Goal: Transaction & Acquisition: Purchase product/service

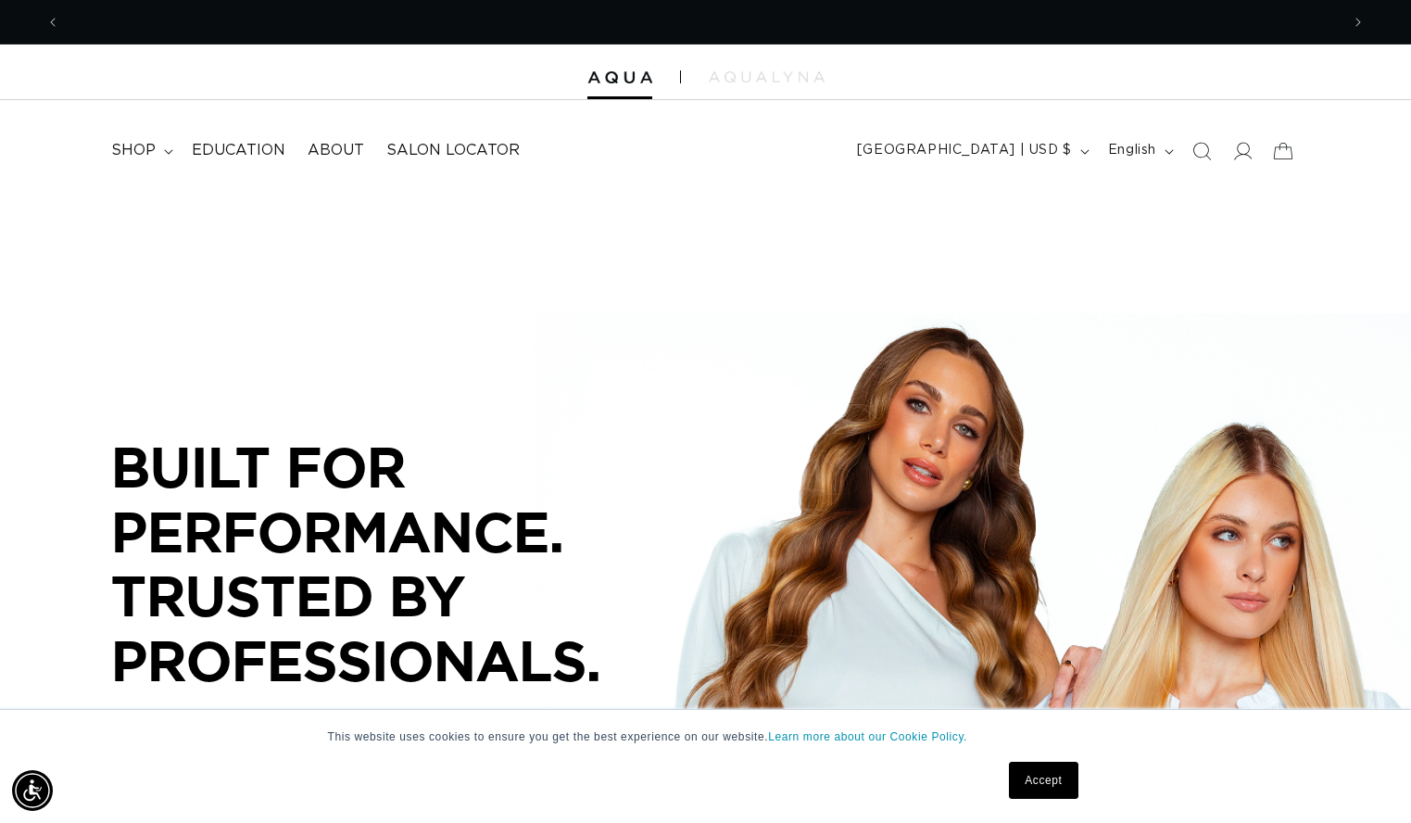
scroll to position [0, 1279]
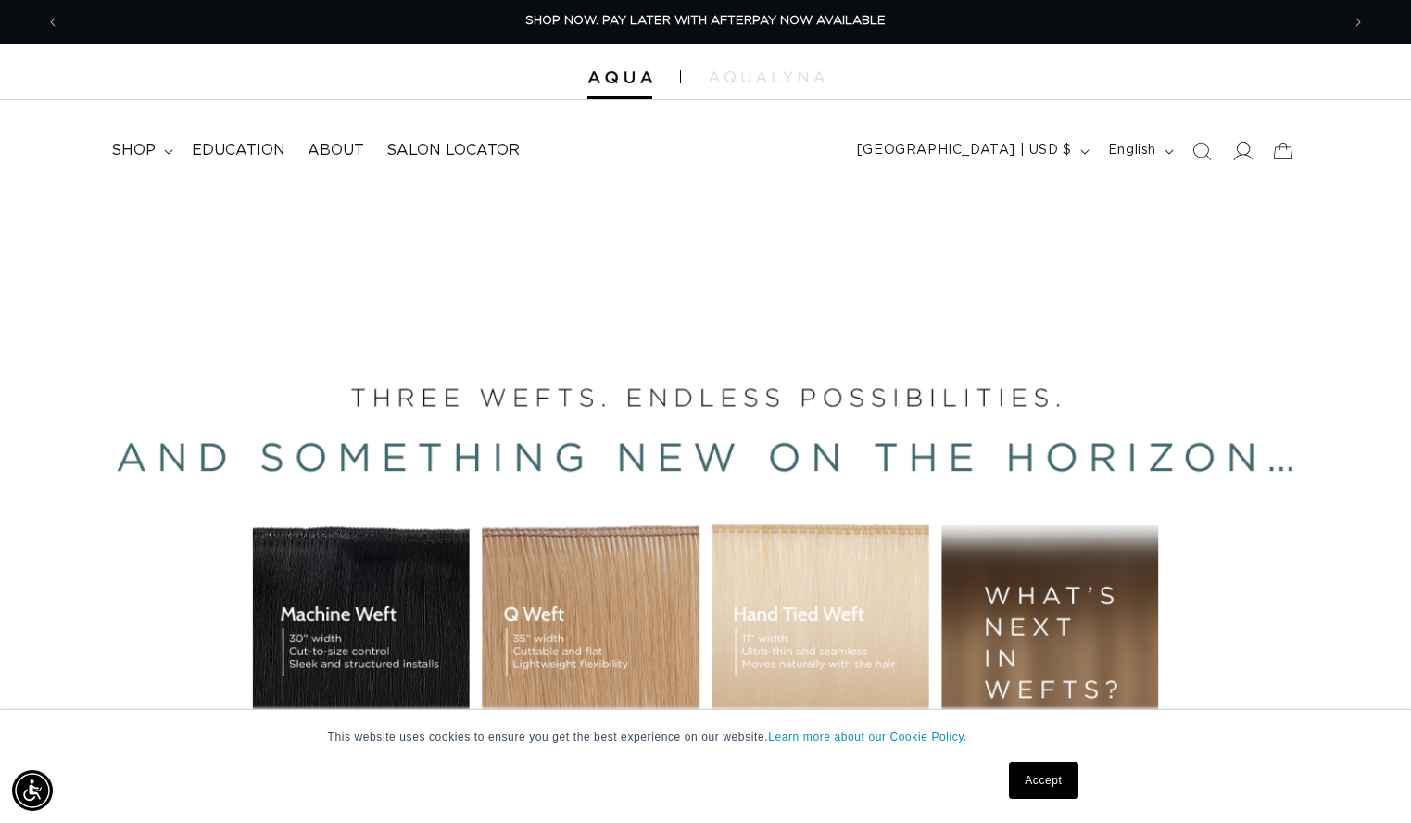
click at [1238, 155] on icon at bounding box center [1243, 151] width 19 height 19
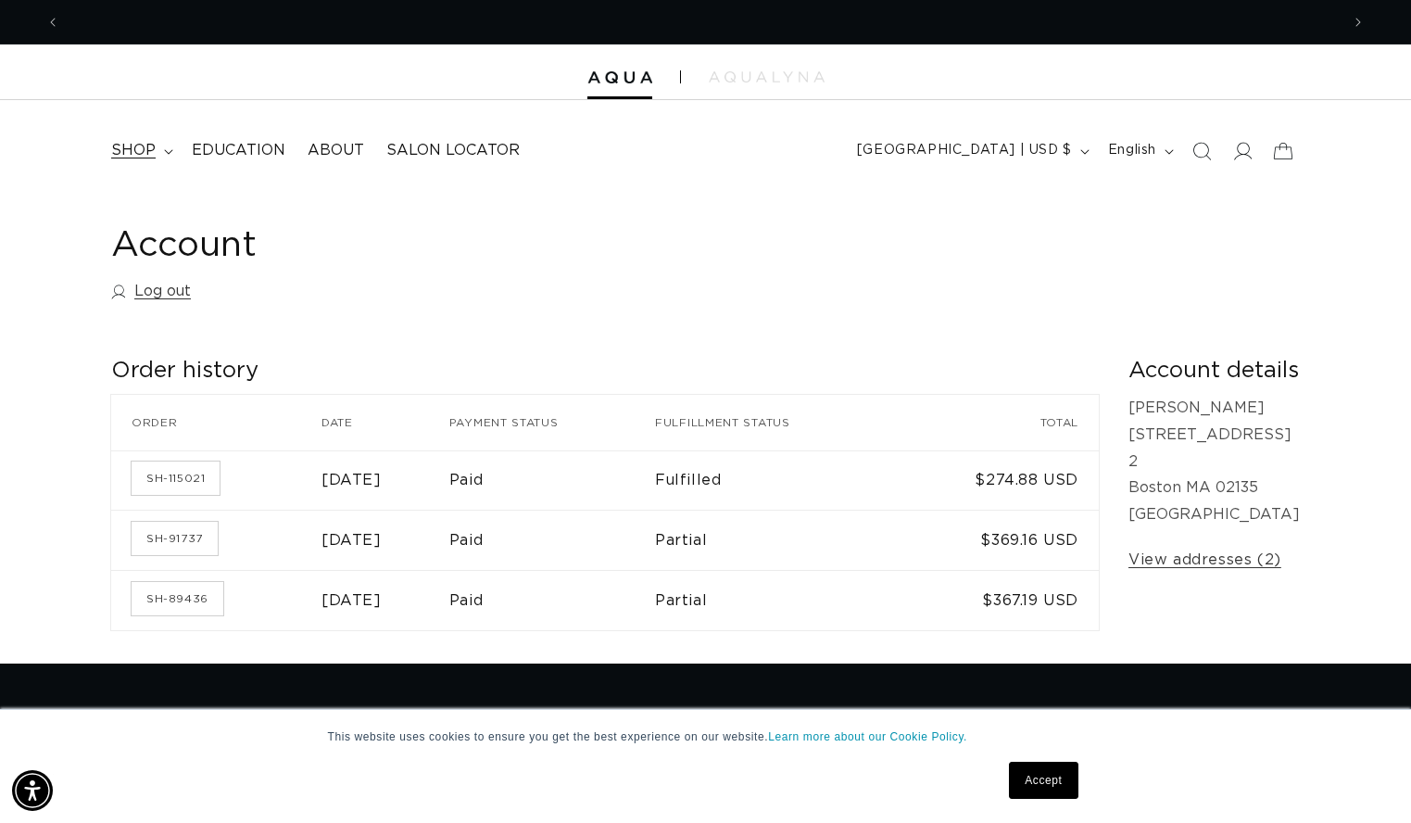
click at [145, 147] on span "shop" at bounding box center [133, 150] width 44 height 19
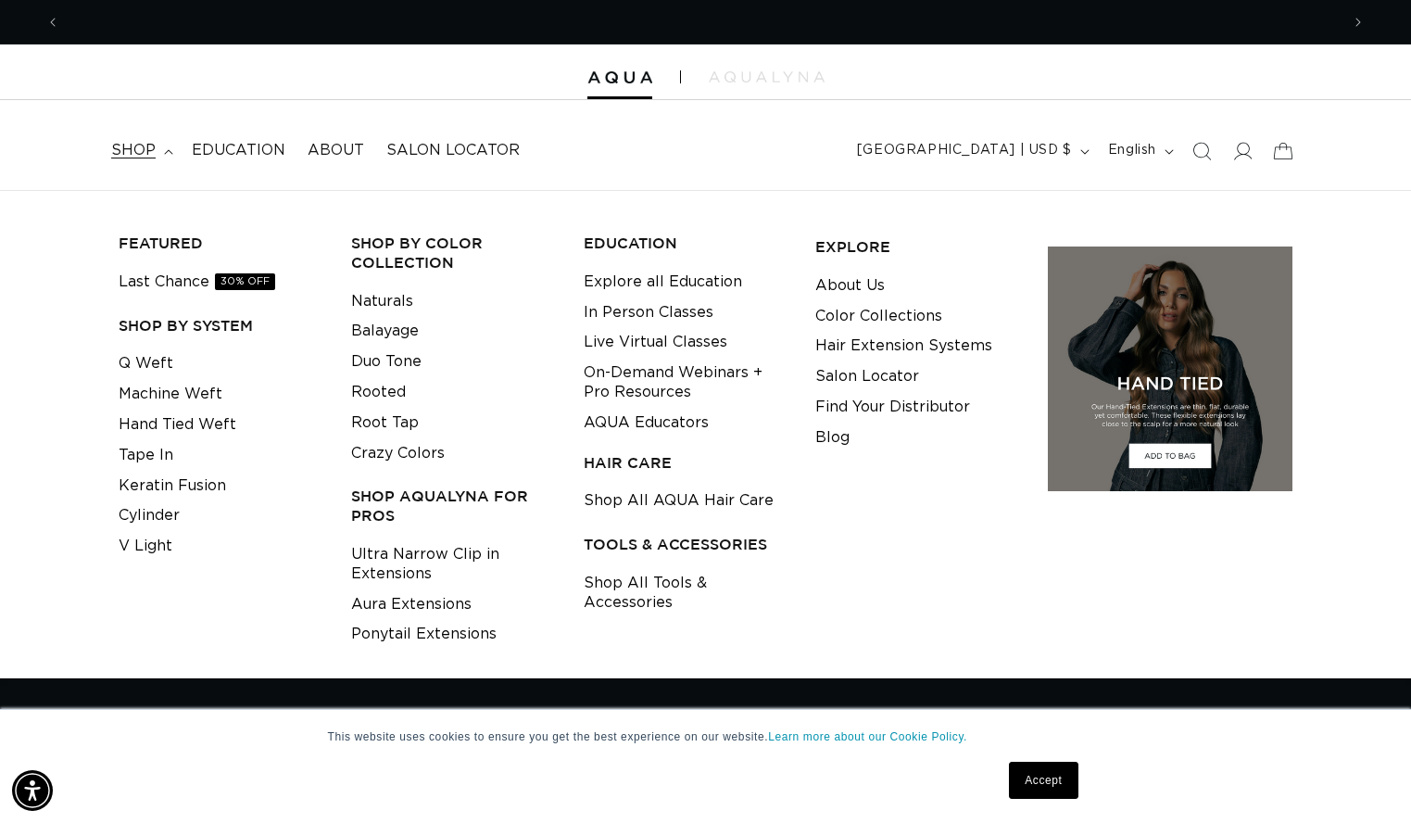
scroll to position [0, 2559]
click at [1241, 153] on icon at bounding box center [1243, 151] width 19 height 19
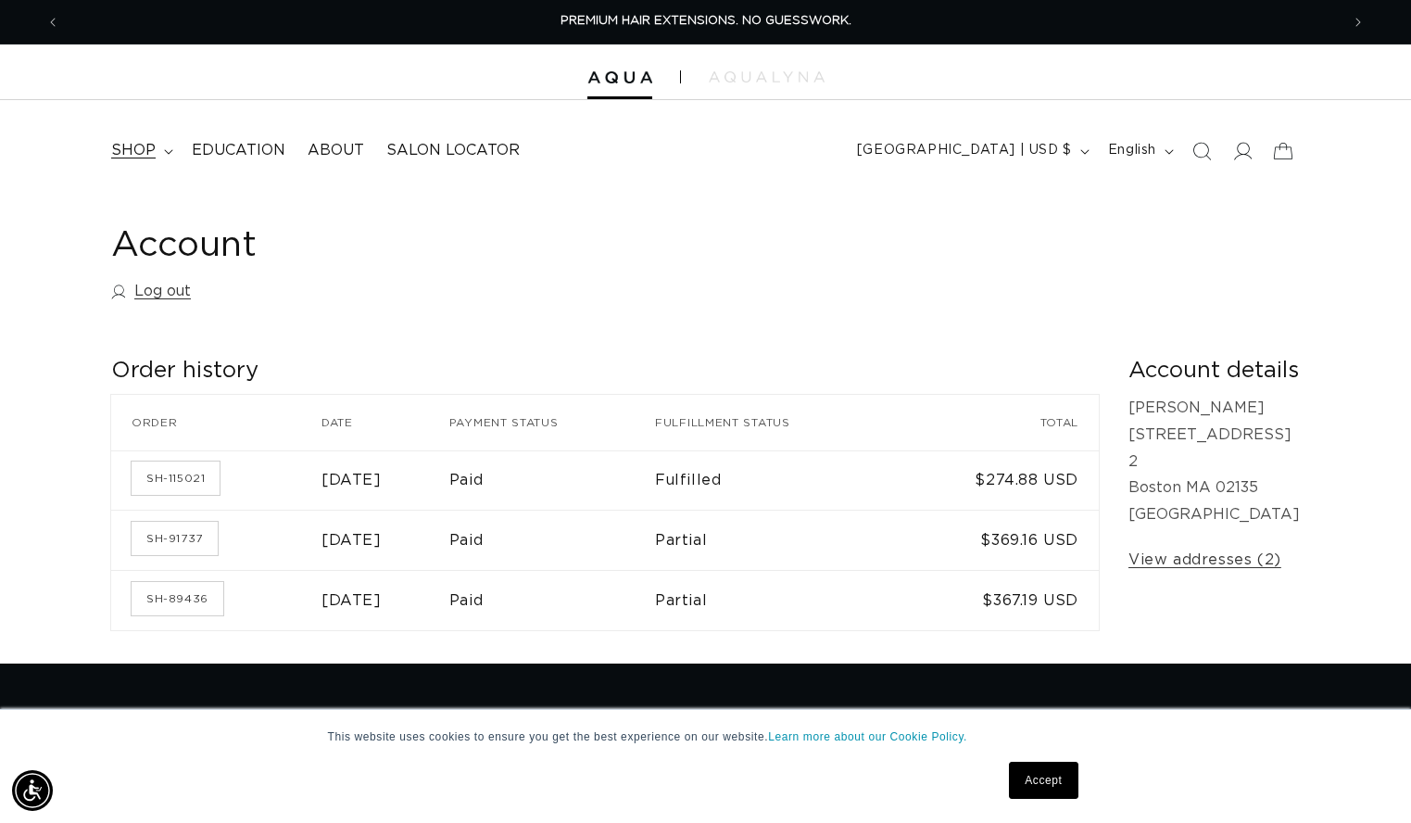
click at [154, 156] on span "shop" at bounding box center [133, 150] width 44 height 19
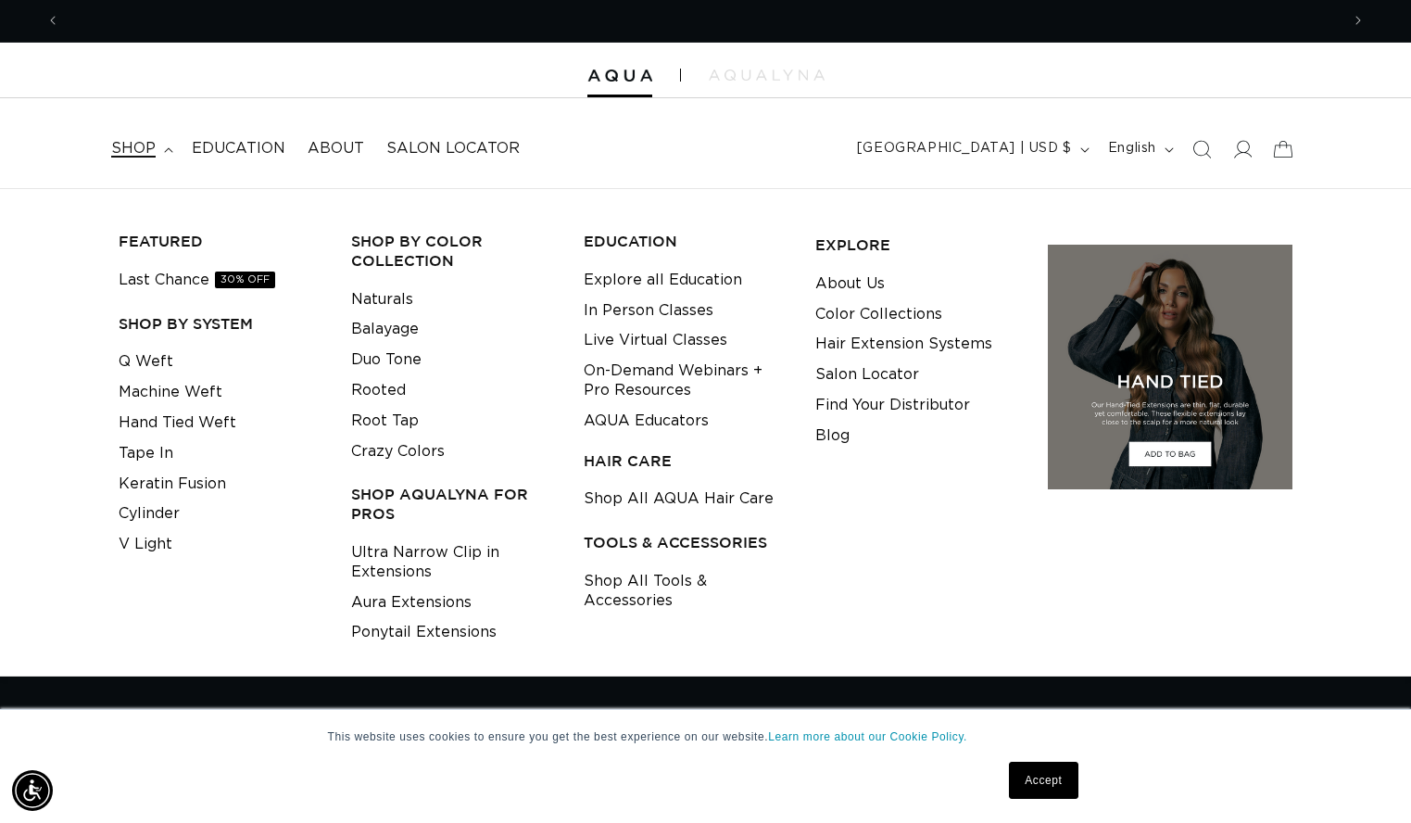
scroll to position [0, 1279]
click at [148, 363] on link "Q Weft" at bounding box center [146, 361] width 55 height 31
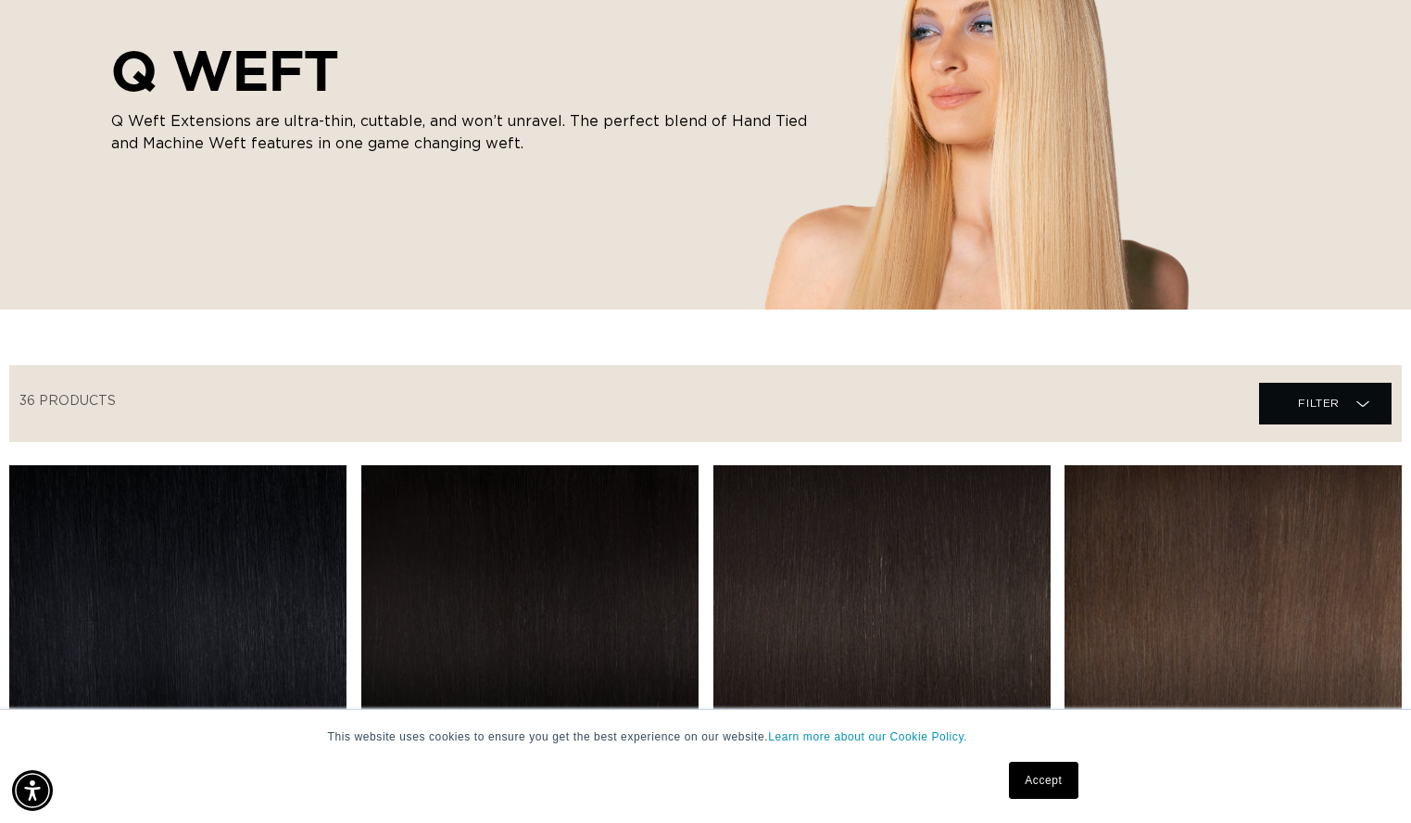
scroll to position [336, 0]
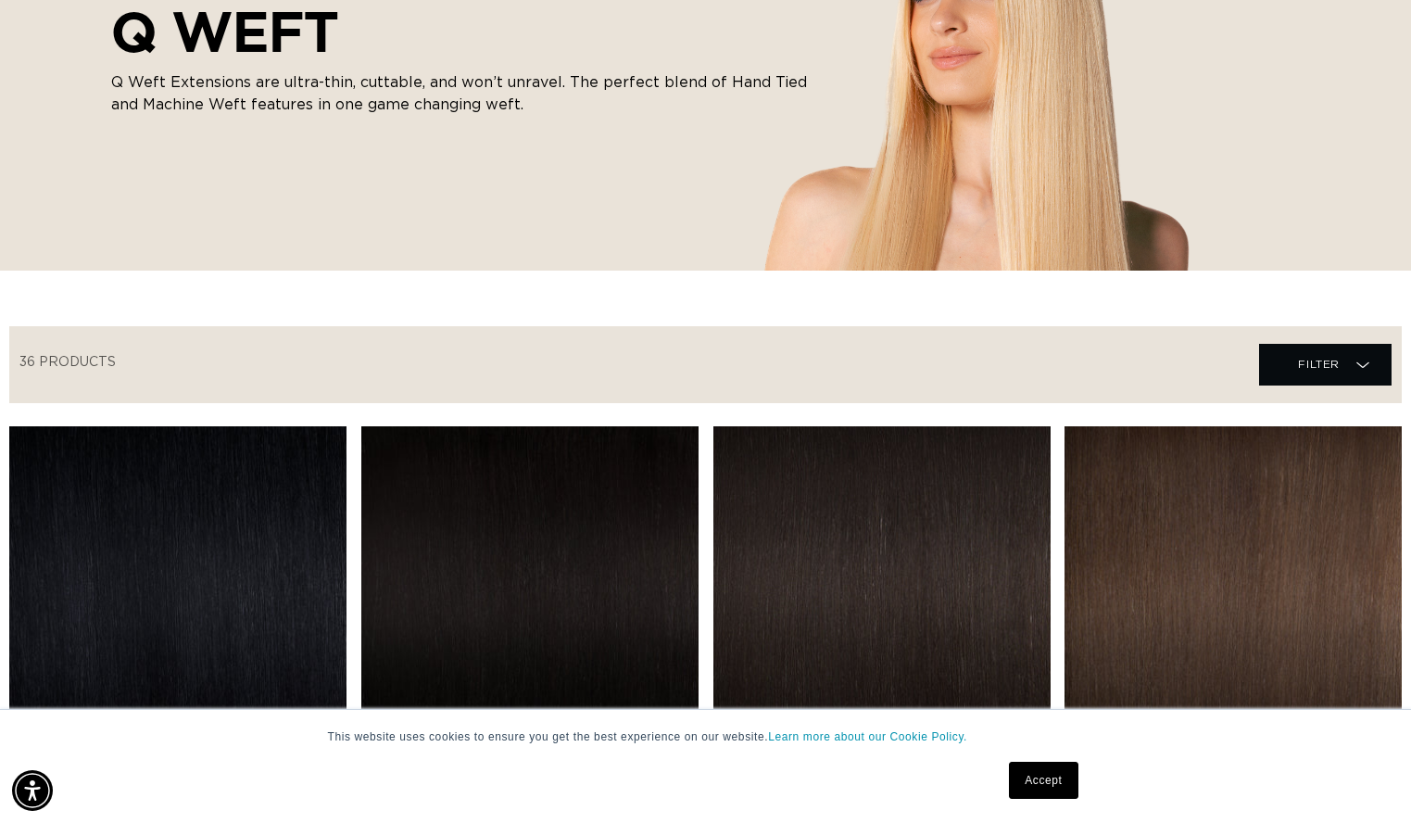
click at [1040, 787] on link "Accept" at bounding box center [1043, 780] width 69 height 37
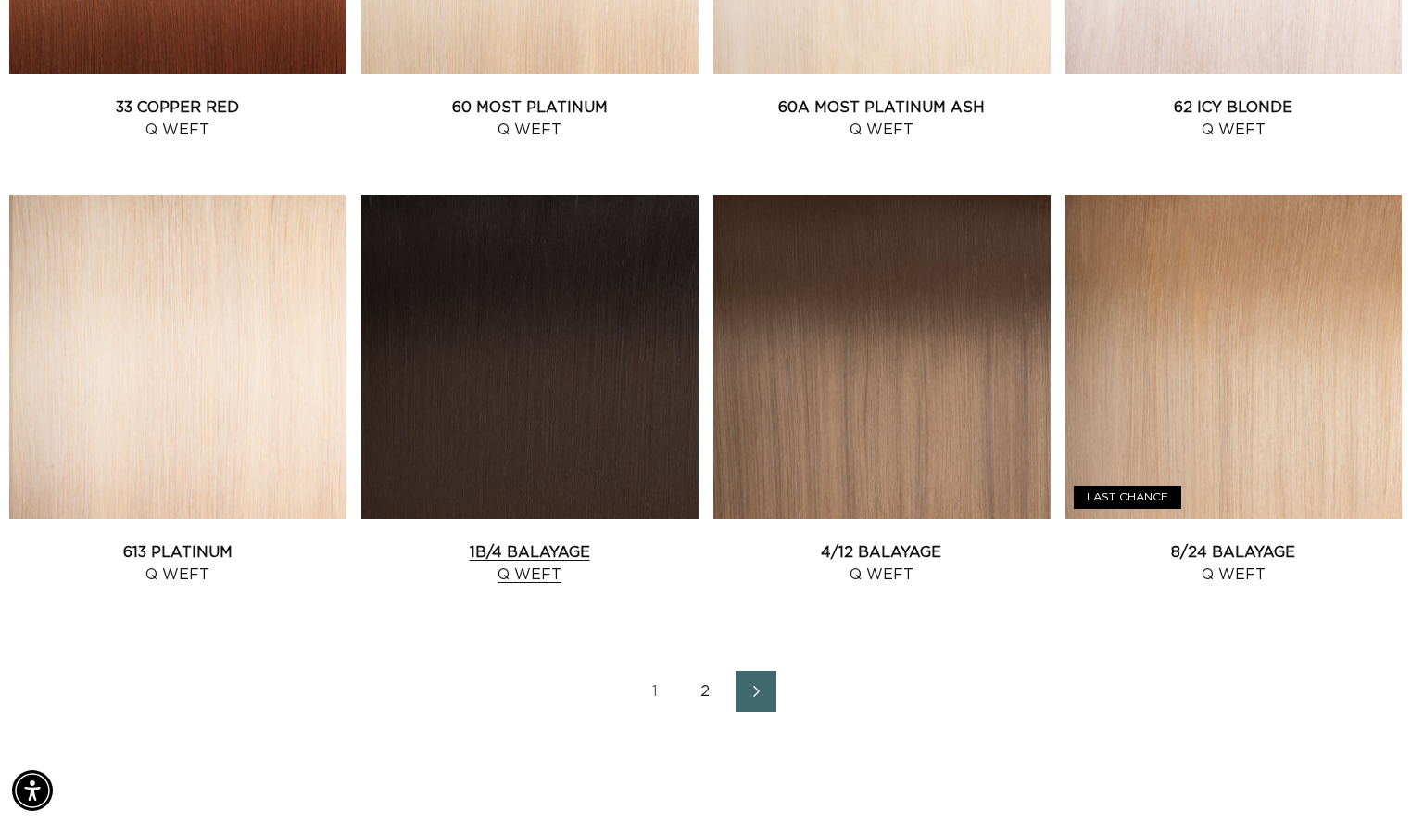
scroll to position [0, 0]
click at [686, 707] on link "2" at bounding box center [706, 691] width 41 height 41
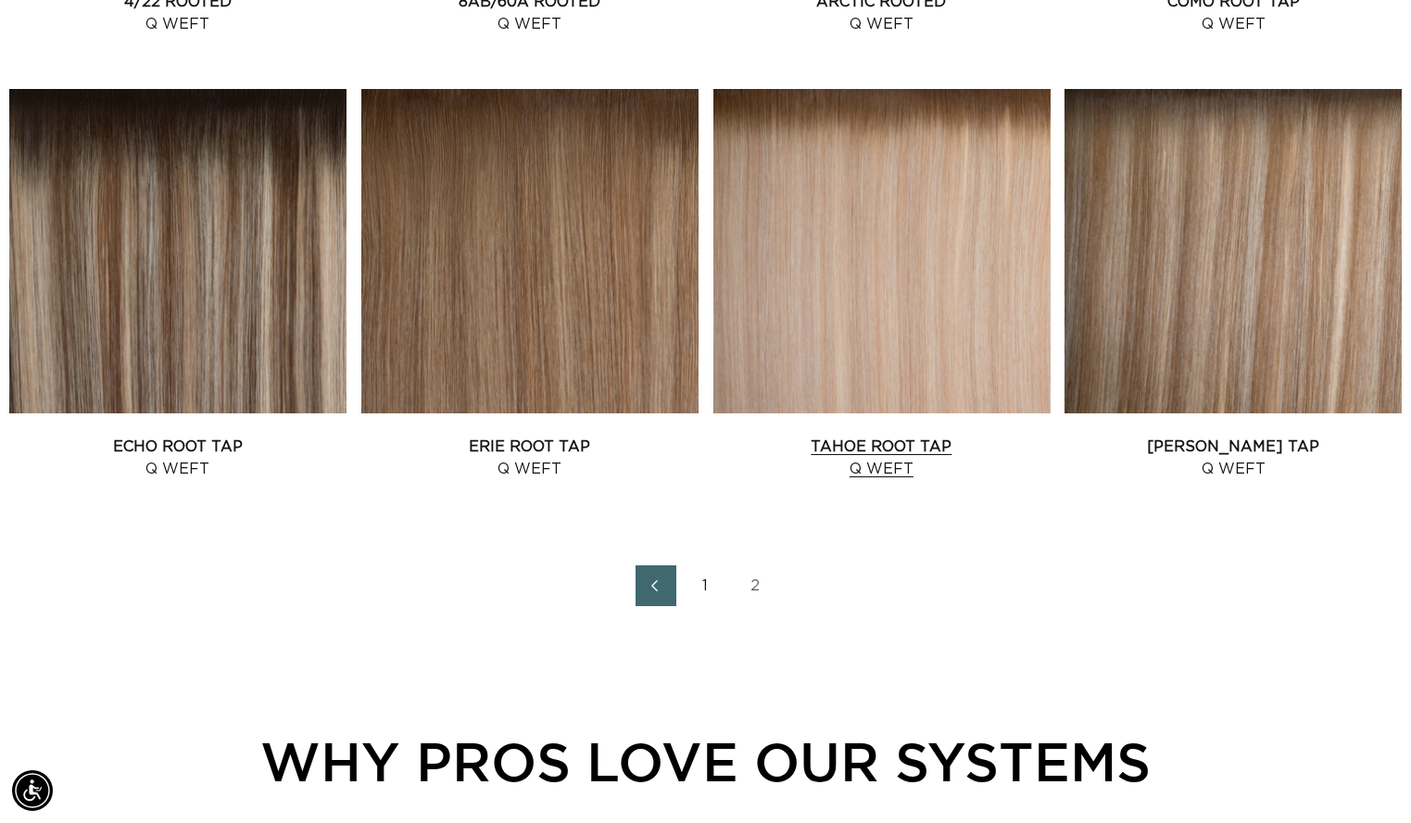
click at [887, 435] on link "Tahoe Root Tap Q Weft" at bounding box center [881, 457] width 337 height 44
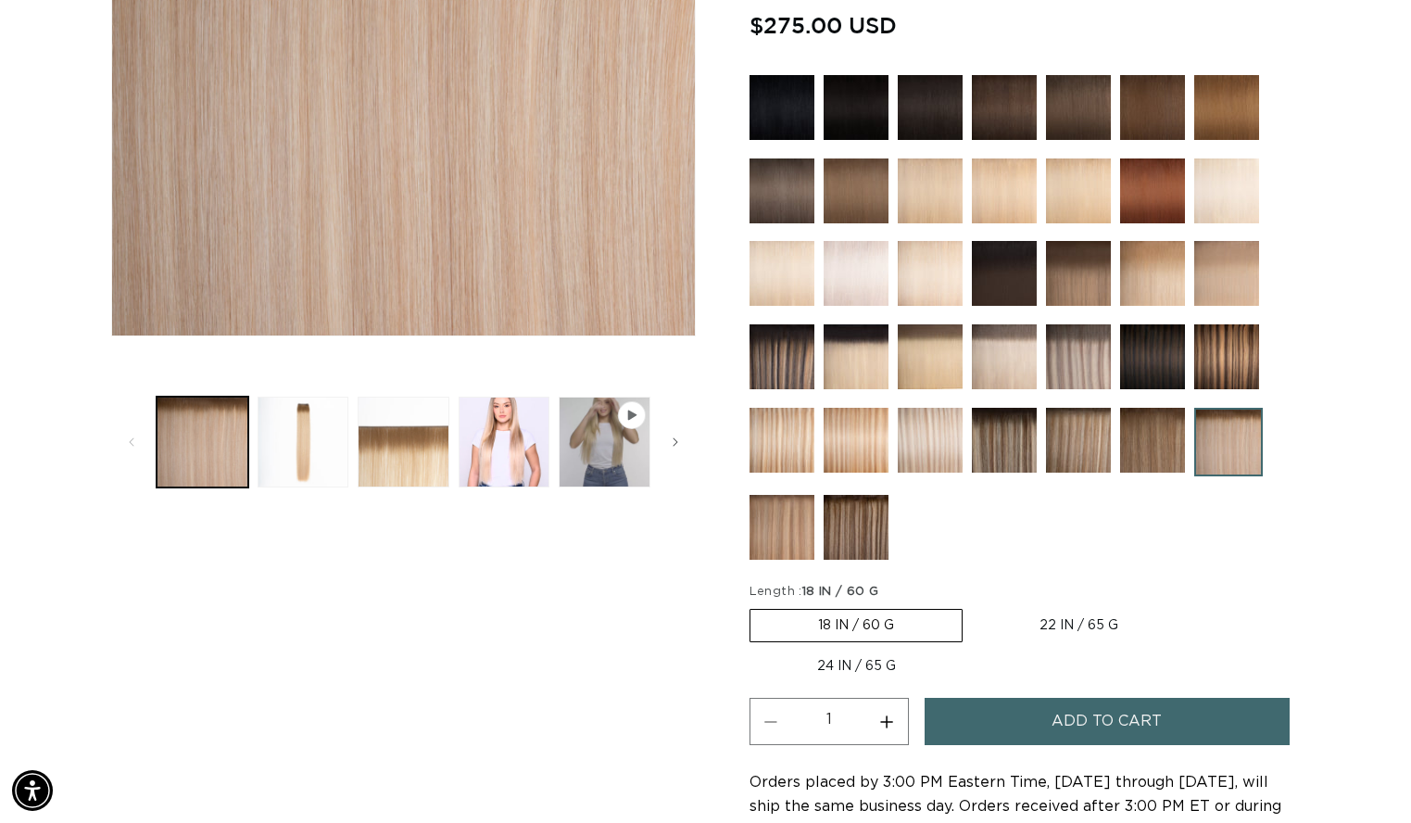
scroll to position [0, 2559]
click at [1081, 618] on label "22 IN / 65 G Variant sold out or unavailable" at bounding box center [1079, 625] width 214 height 31
click at [973, 606] on input "22 IN / 65 G Variant sold out or unavailable" at bounding box center [972, 605] width 1 height 1
radio input "true"
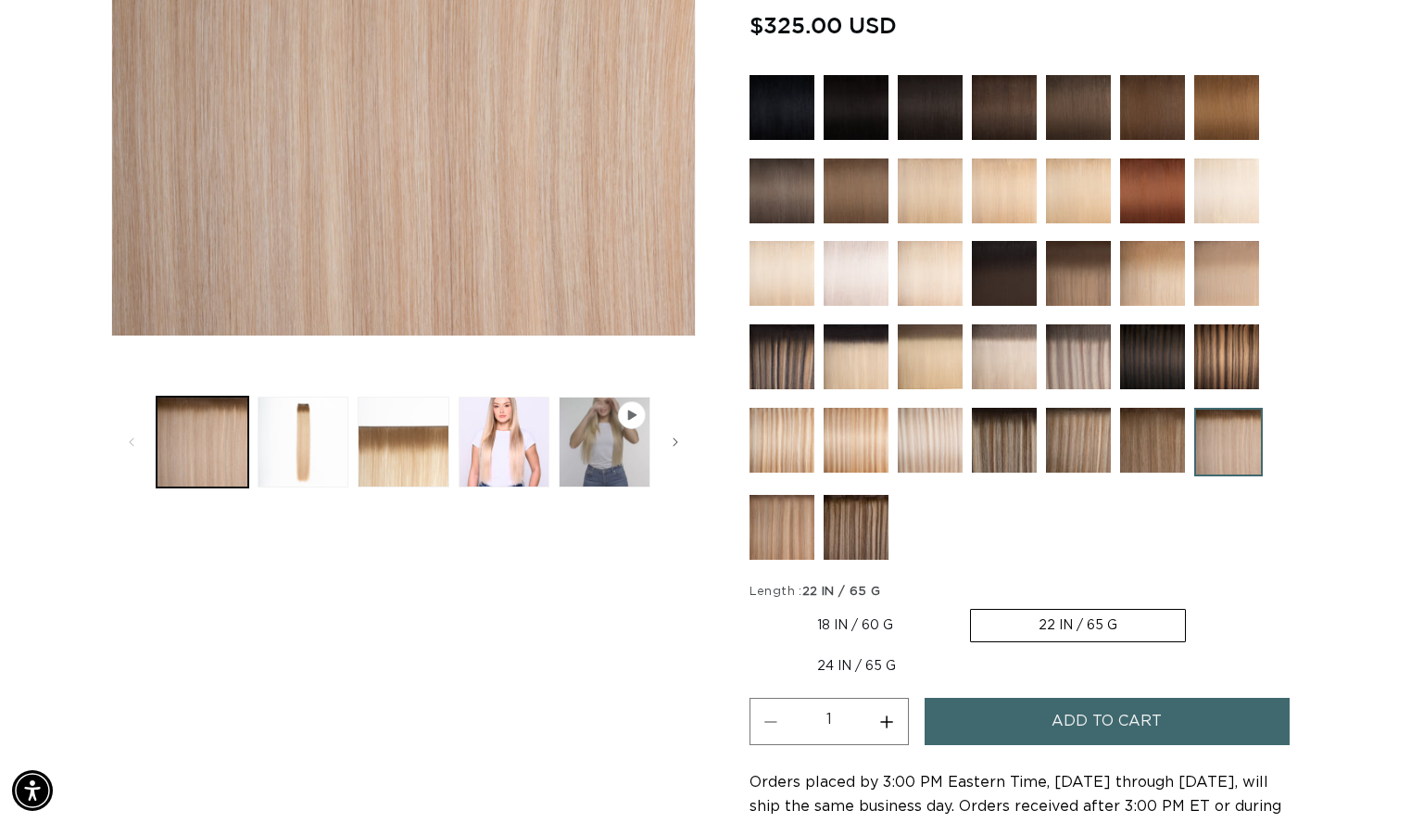
click at [826, 669] on label "24 IN / 65 G Variant sold out or unavailable" at bounding box center [857, 665] width 214 height 31
click at [1195, 606] on input "24 IN / 65 G Variant sold out or unavailable" at bounding box center [1195, 605] width 1 height 1
radio input "true"
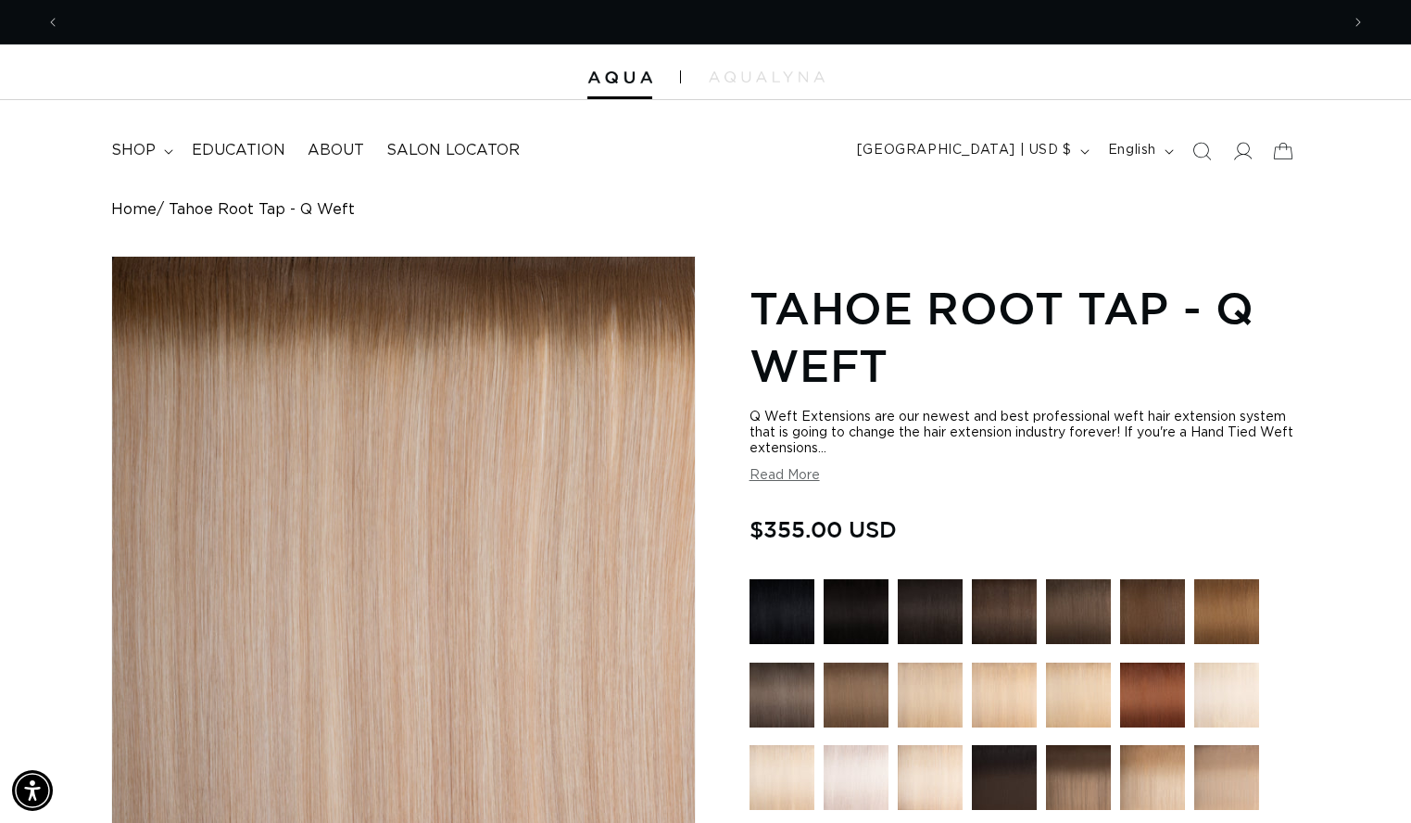
scroll to position [0, 1279]
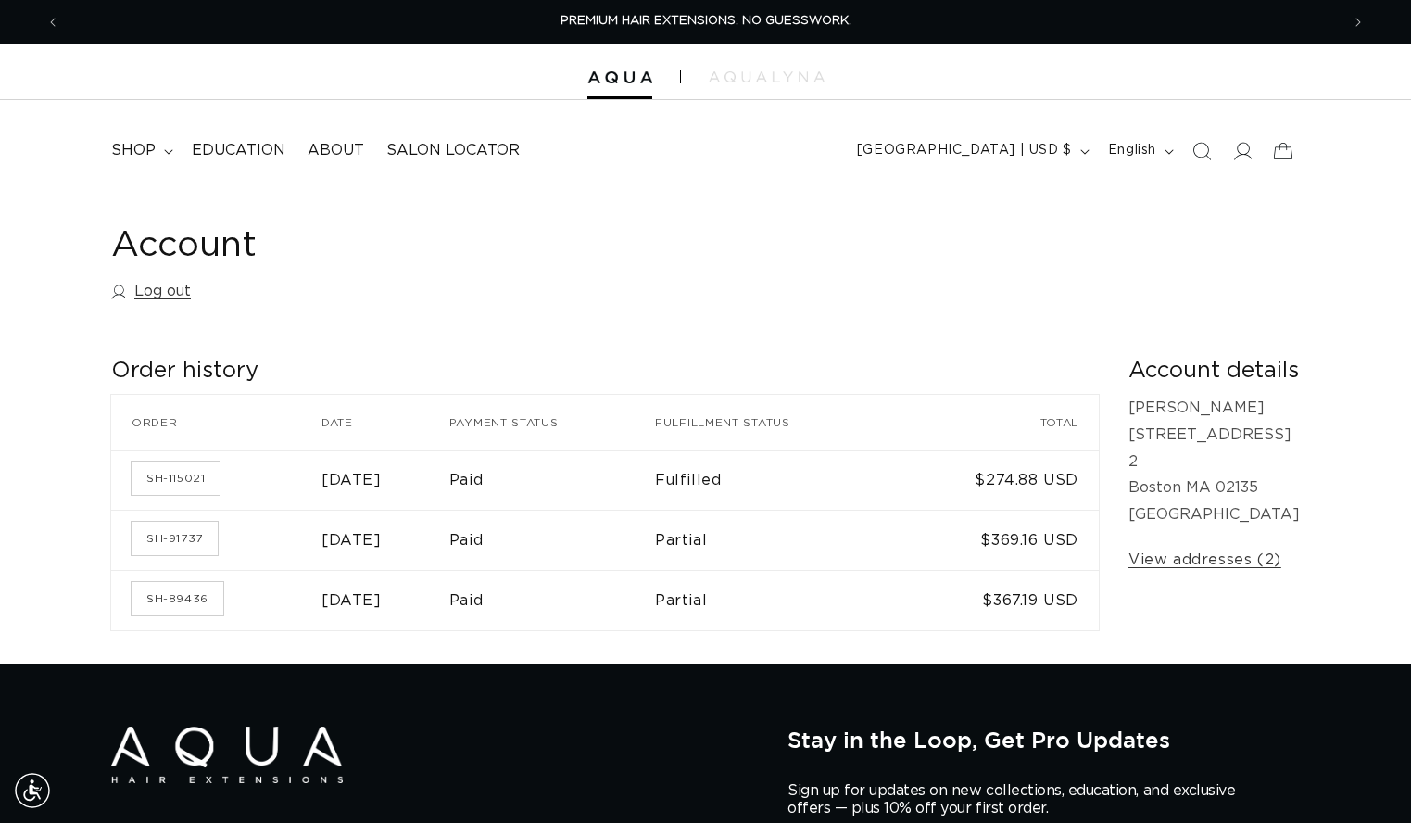
scroll to position [2, 0]
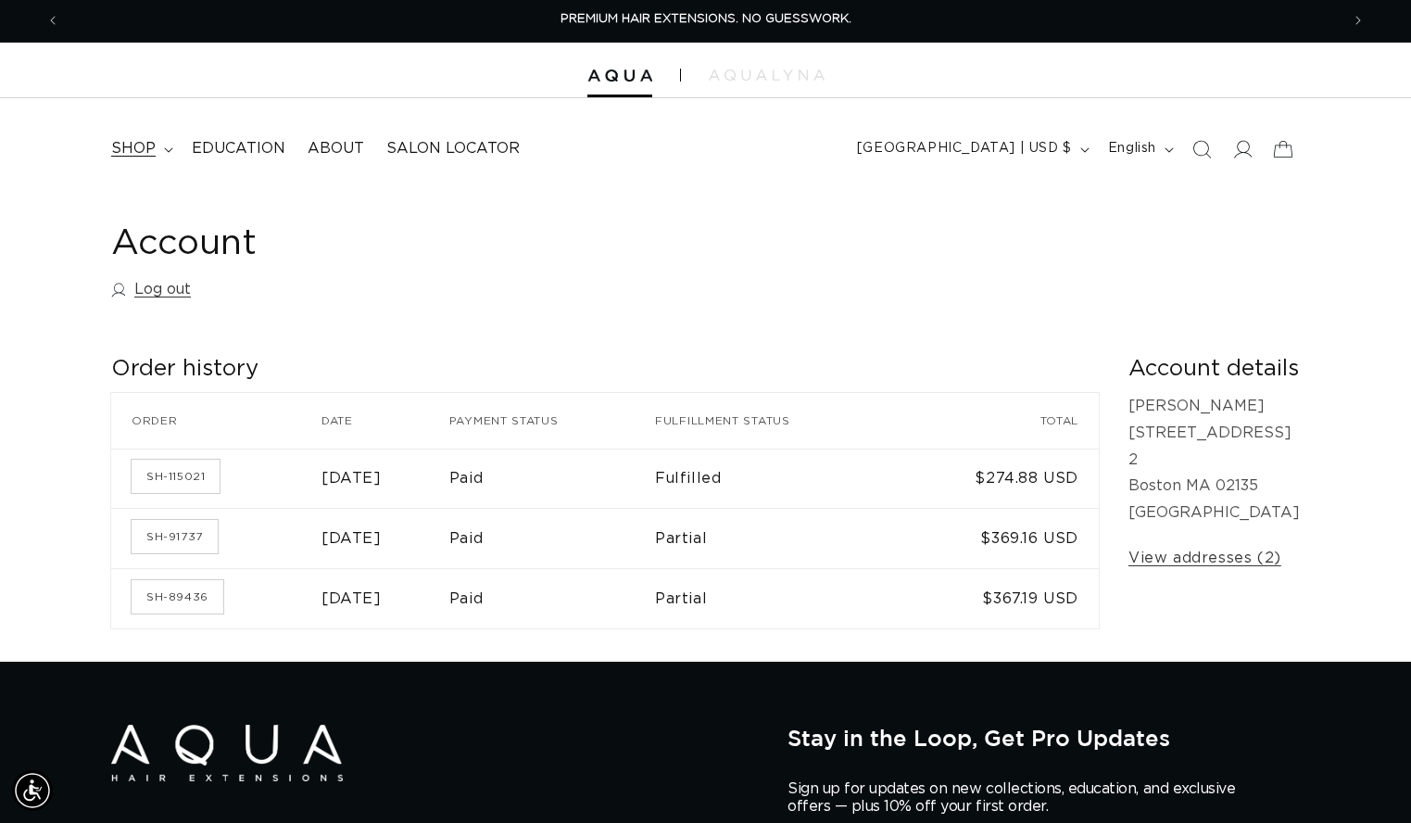
click at [164, 149] on icon at bounding box center [168, 150] width 9 height 6
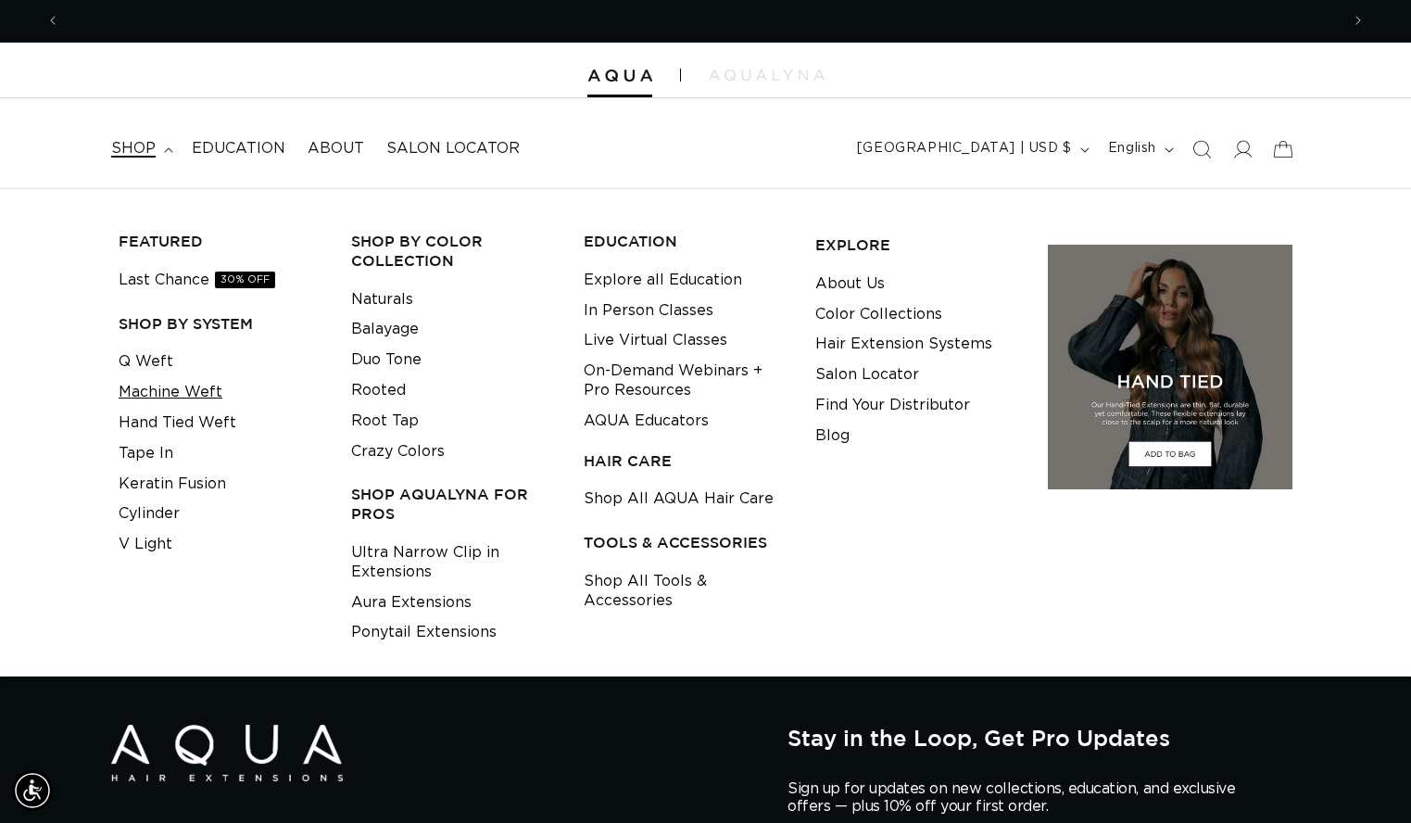
click at [150, 377] on link "Machine Weft" at bounding box center [171, 392] width 104 height 31
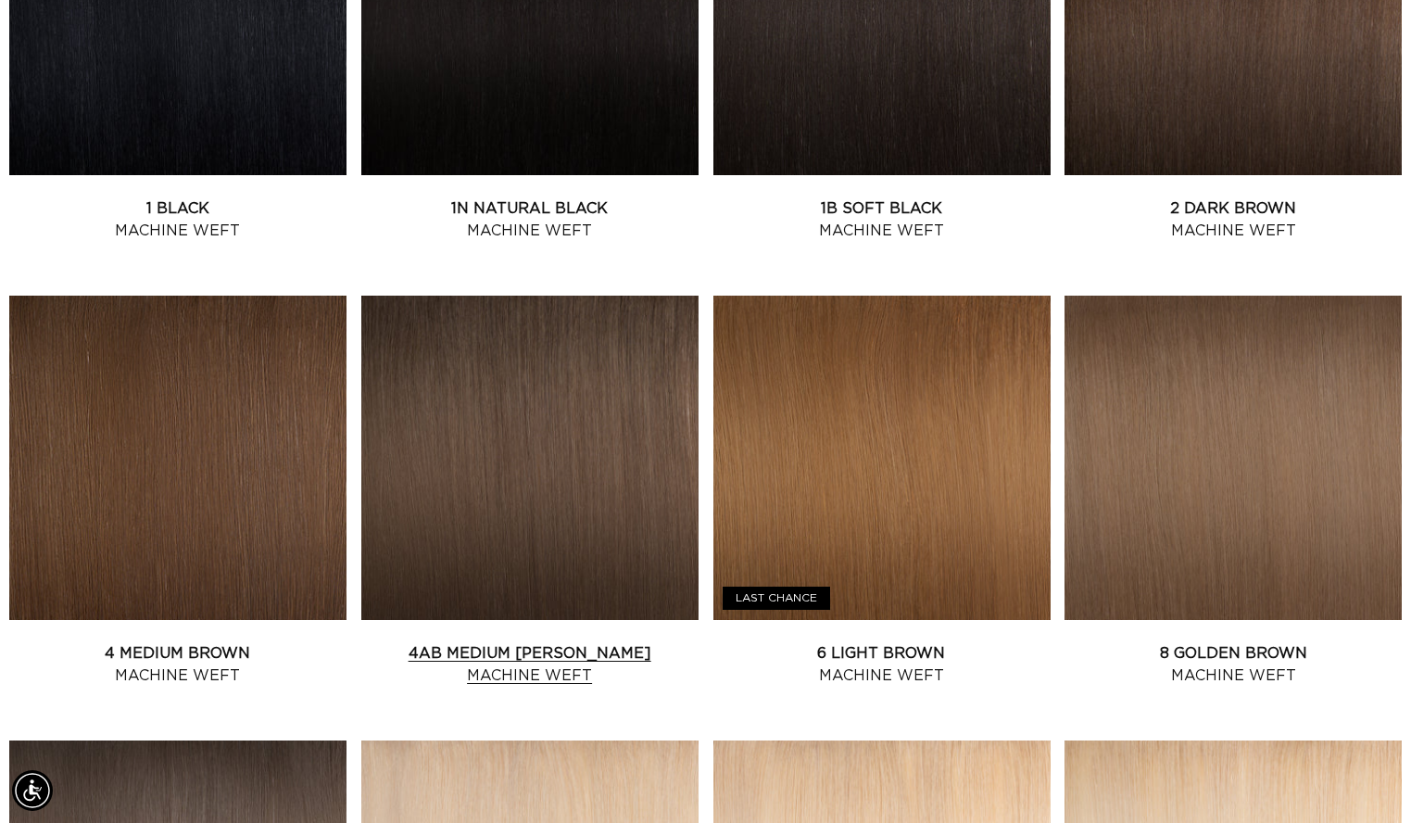
scroll to position [0, 2559]
click at [267, 642] on link "4 Medium Brown Machine Weft" at bounding box center [177, 664] width 337 height 44
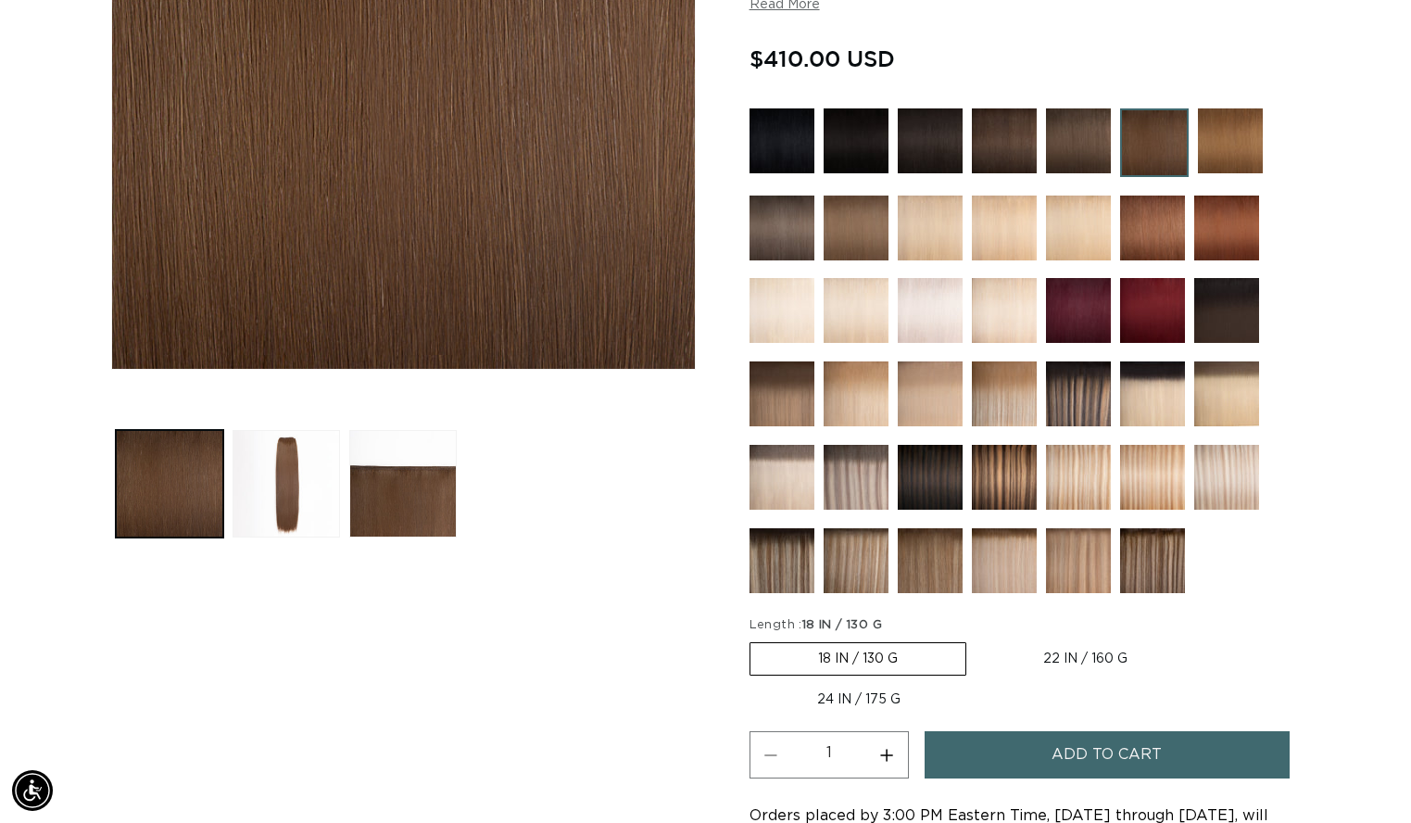
scroll to position [0, 1279]
click at [1073, 656] on label "22 IN / 160 G Variant sold out or unavailable" at bounding box center [1086, 658] width 220 height 31
click at [976, 639] on input "22 IN / 160 G Variant sold out or unavailable" at bounding box center [976, 638] width 1 height 1
radio input "true"
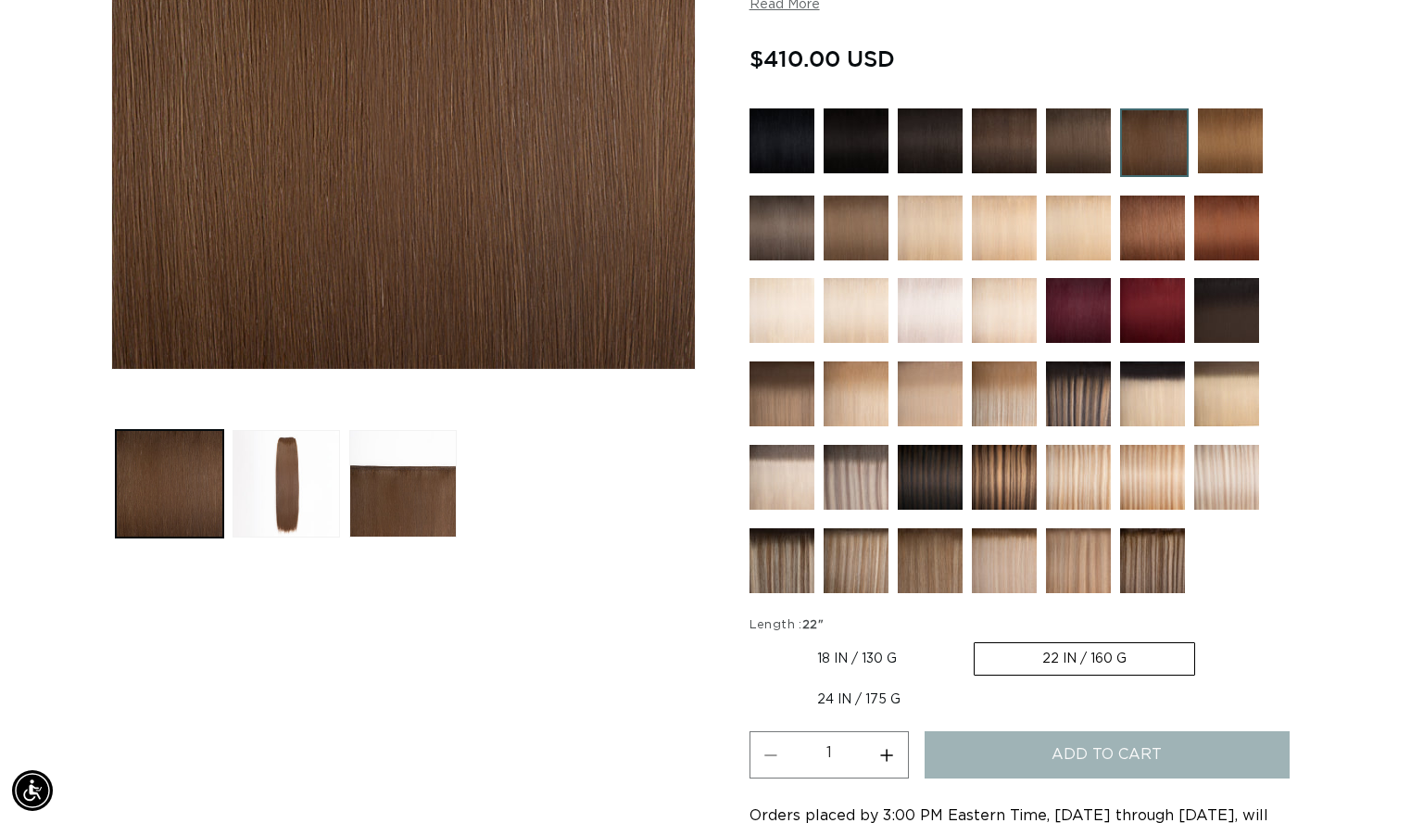
scroll to position [0, 2559]
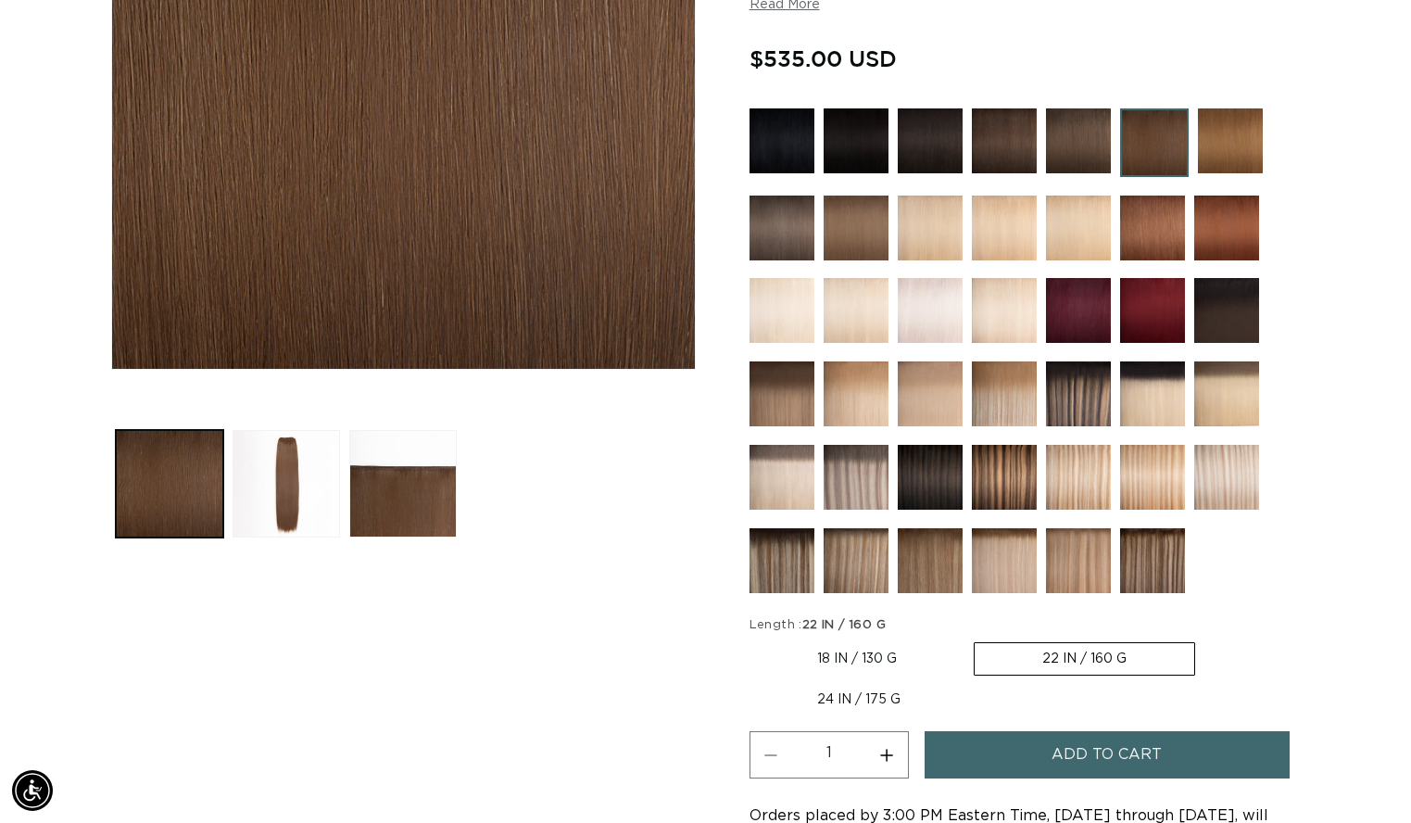
scroll to position [0, 2559]
click at [851, 703] on label "24 IN / 175 G Variant sold out or unavailable" at bounding box center [859, 699] width 219 height 31
click at [1204, 639] on input "24 IN / 175 G Variant sold out or unavailable" at bounding box center [1204, 638] width 1 height 1
radio input "true"
